Goal: Information Seeking & Learning: Learn about a topic

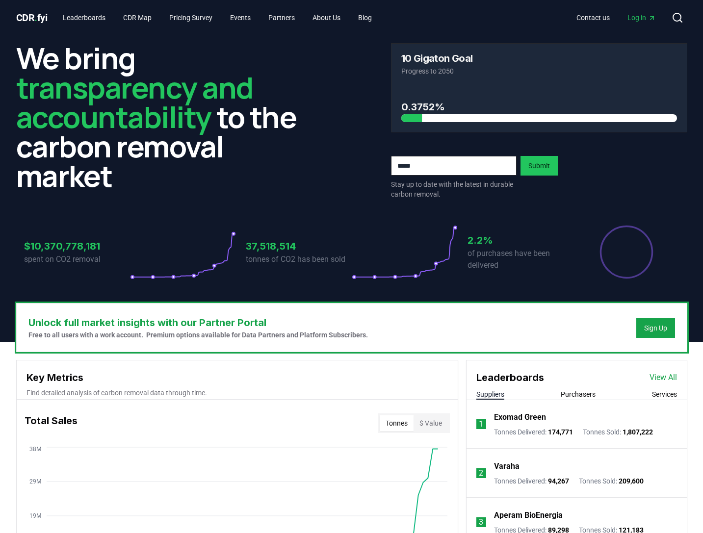
click at [690, 290] on div "We bring transparency and accountability to the carbon removal market 10 Gigato…" at bounding box center [351, 169] width 687 height 268
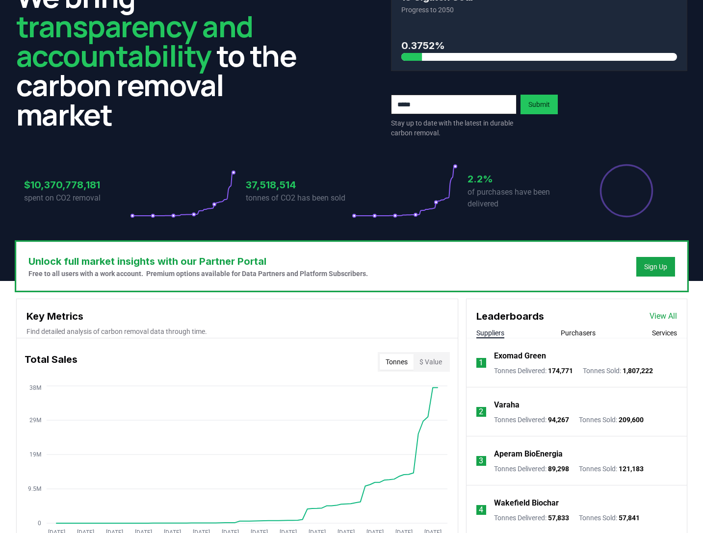
scroll to position [245, 0]
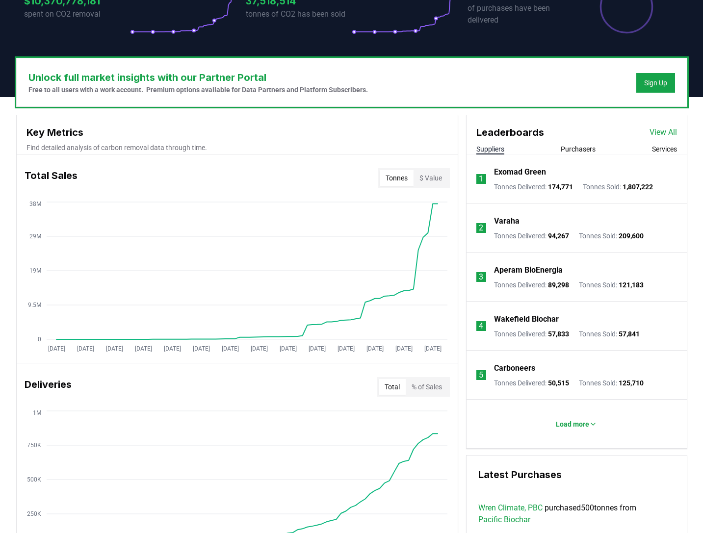
click at [332, 138] on h3 "Key Metrics" at bounding box center [238, 132] width 422 height 15
click at [422, 177] on button "$ Value" at bounding box center [431, 178] width 34 height 16
click at [403, 178] on button "Tonnes" at bounding box center [397, 178] width 34 height 16
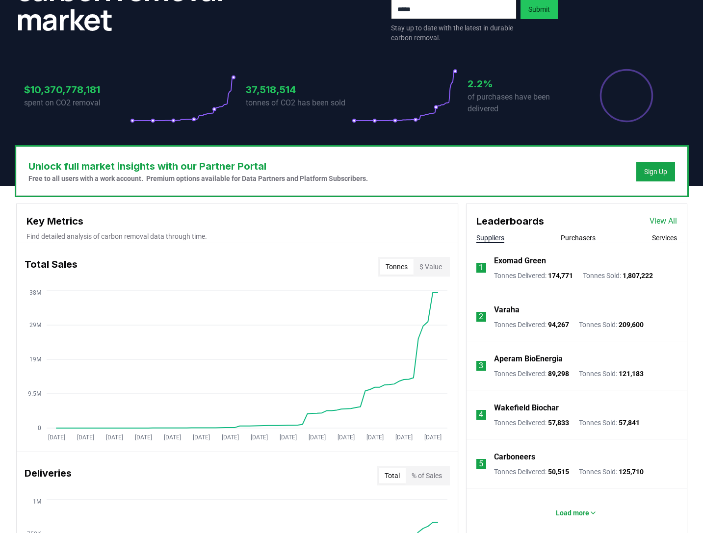
scroll to position [98, 0]
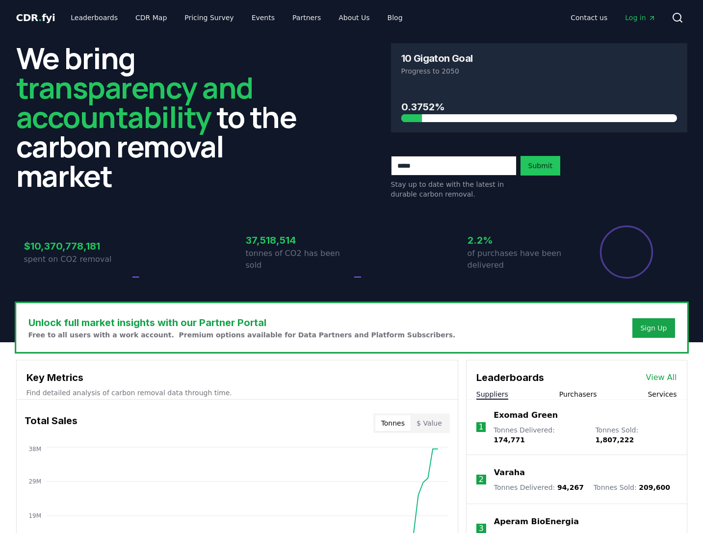
scroll to position [98, 0]
